Goal: Check status

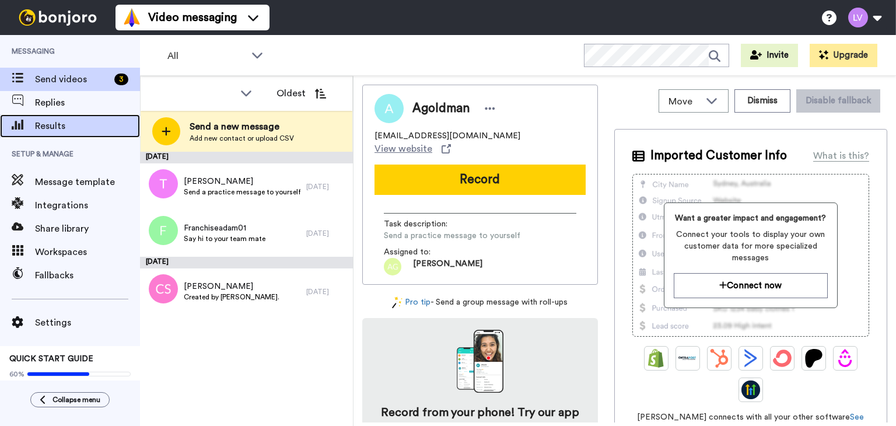
click at [65, 120] on span "Results" at bounding box center [87, 126] width 105 height 14
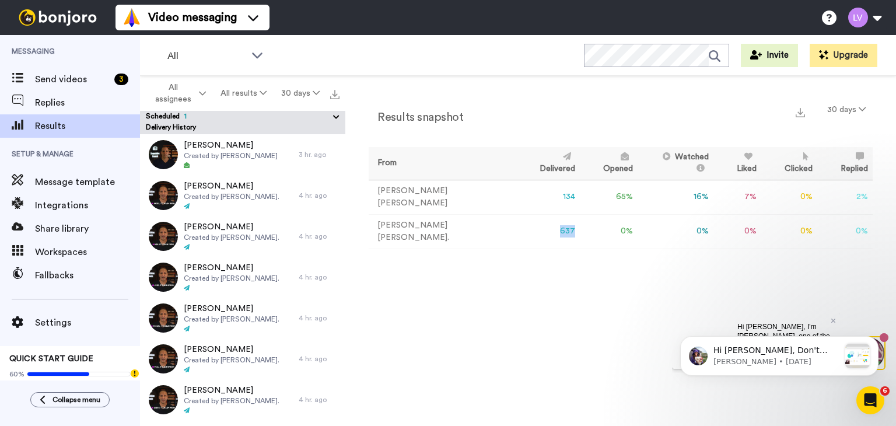
drag, startPoint x: 509, startPoint y: 227, endPoint x: 524, endPoint y: 227, distance: 14.6
click at [524, 227] on td "637" at bounding box center [548, 231] width 64 height 34
click at [570, 290] on div "Results snapshot 30 days From Delivered Opened Watched Liked Clicked Replied Fa…" at bounding box center [620, 254] width 551 height 356
